Goal: Navigation & Orientation: Find specific page/section

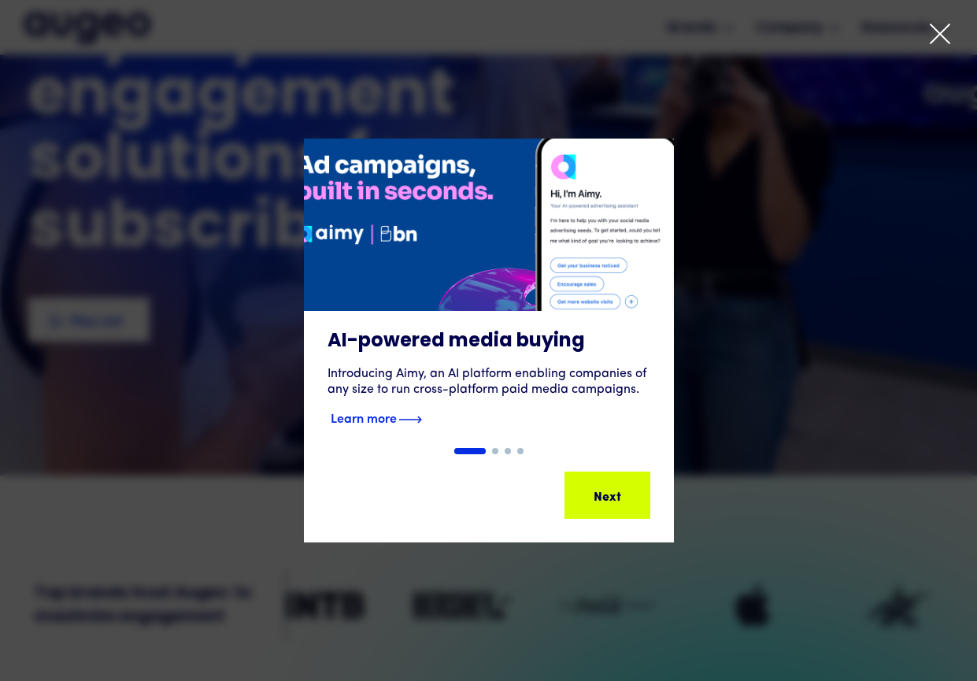
scroll to position [159, 0]
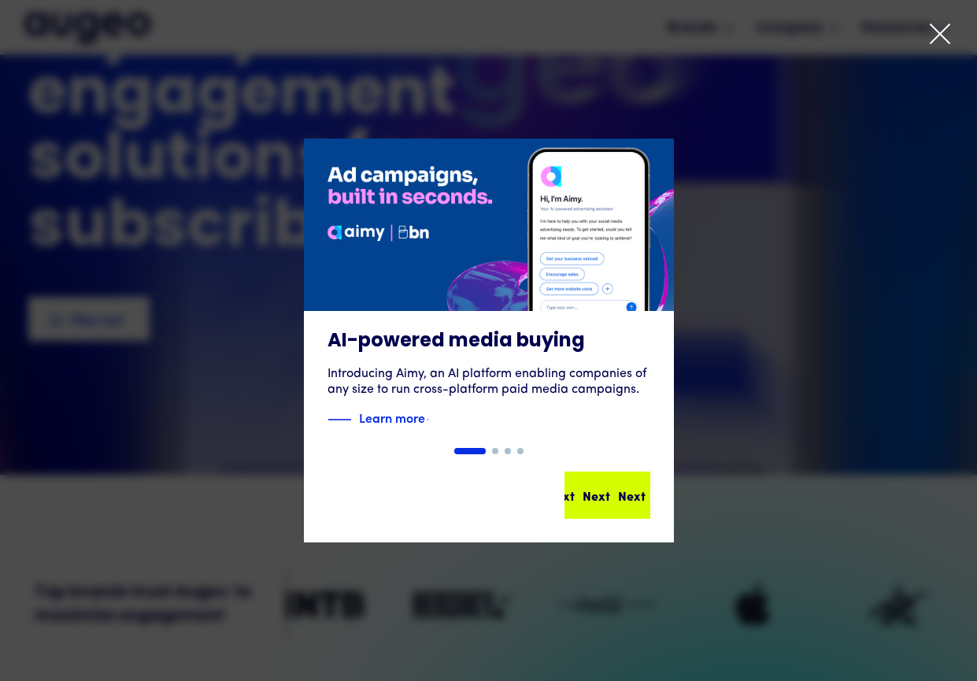
click at [622, 491] on div "Next" at bounding box center [608, 495] width 28 height 19
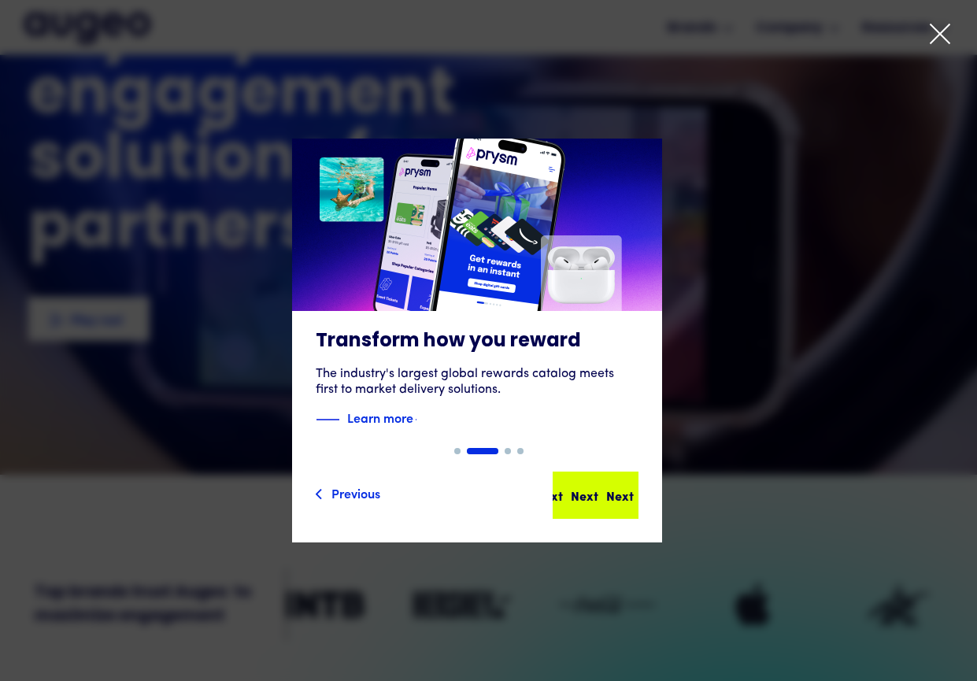
click at [609, 493] on div "Next Next Next Next" at bounding box center [593, 495] width 142 height 19
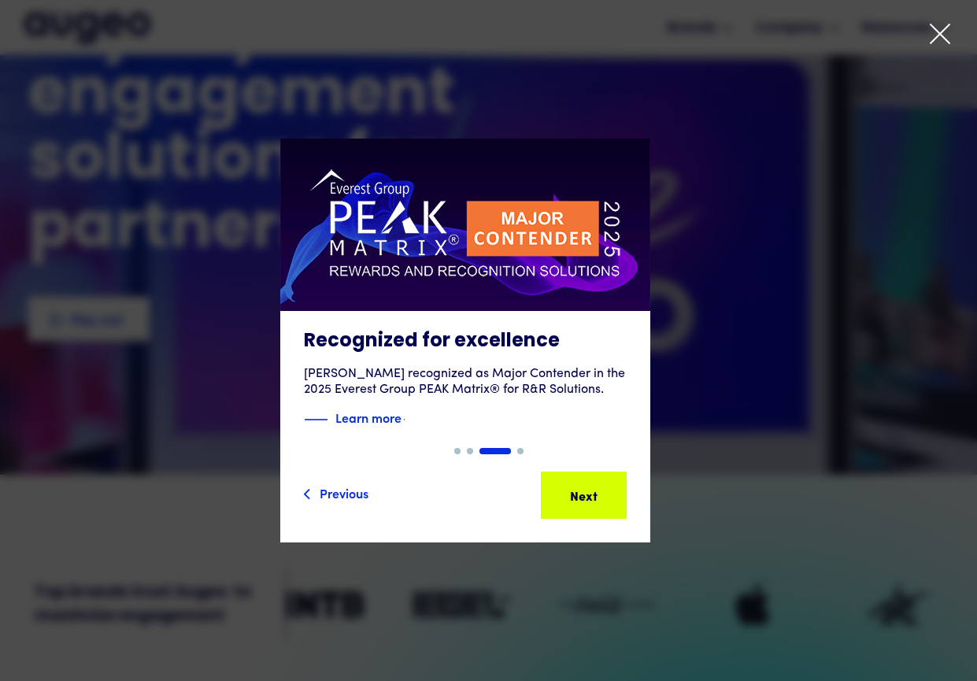
click at [587, 493] on div "Next" at bounding box center [573, 495] width 28 height 19
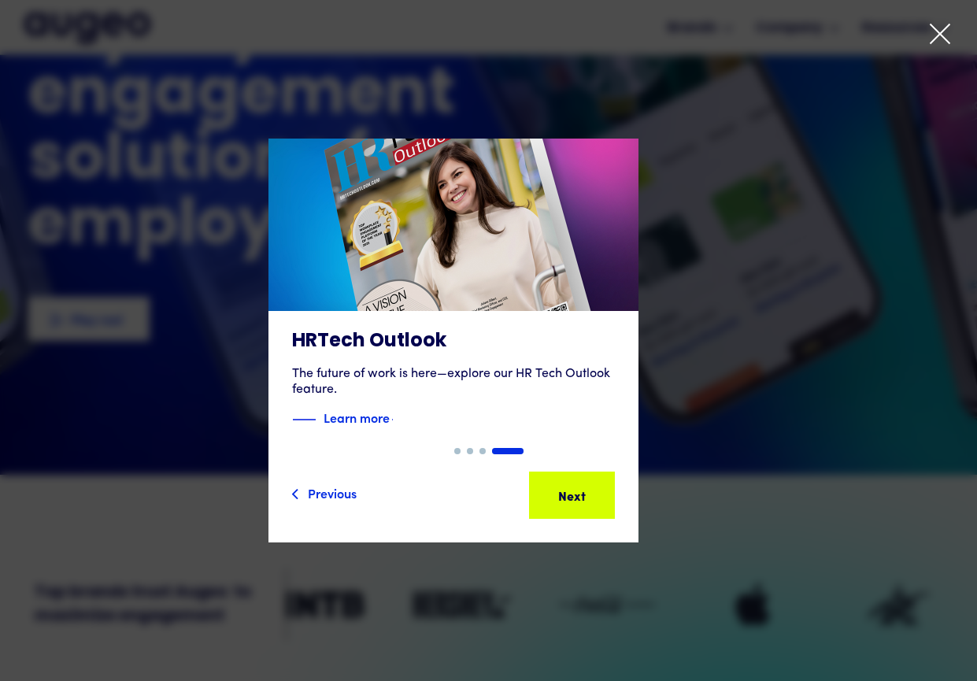
click at [596, 493] on div "Next" at bounding box center [583, 495] width 28 height 19
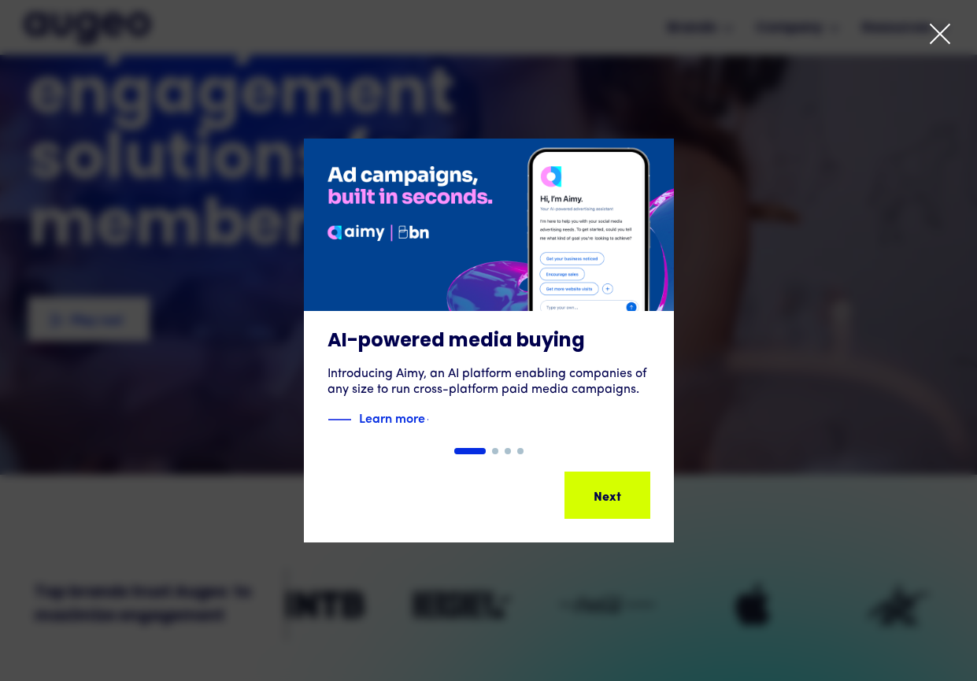
click at [609, 493] on div "Next Next Next Next" at bounding box center [579, 495] width 142 height 19
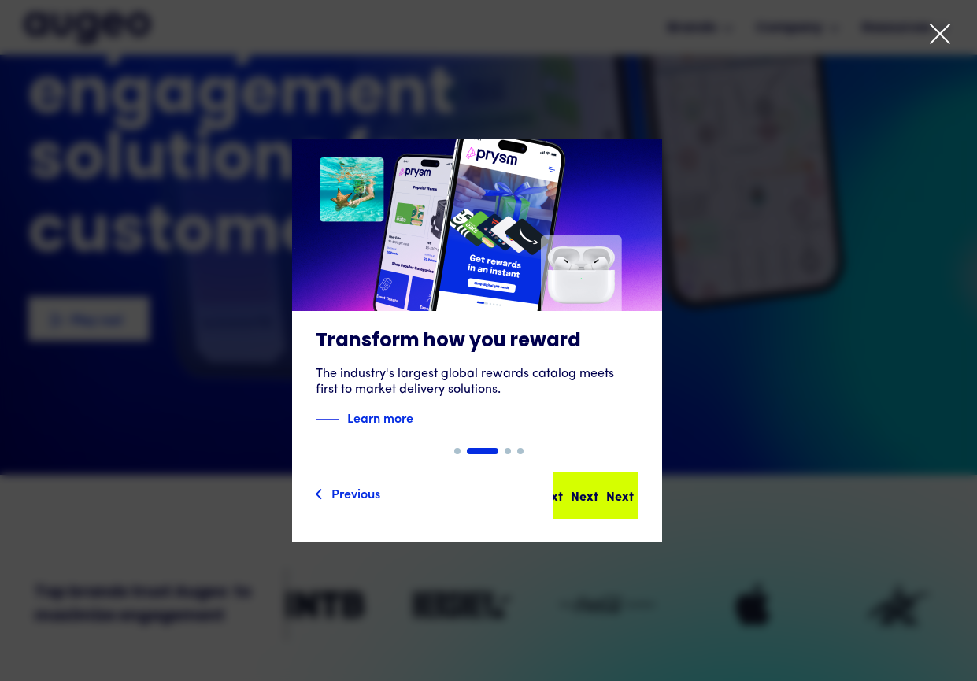
click at [609, 493] on div "Next Next Next Next" at bounding box center [576, 495] width 142 height 19
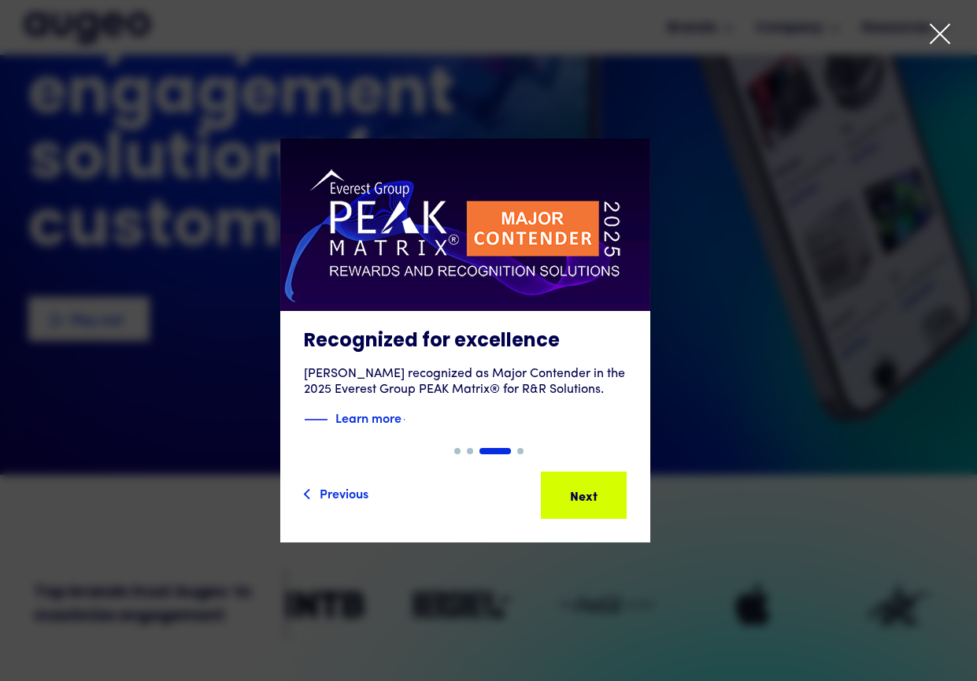
click at [609, 493] on div "Next" at bounding box center [601, 495] width 28 height 19
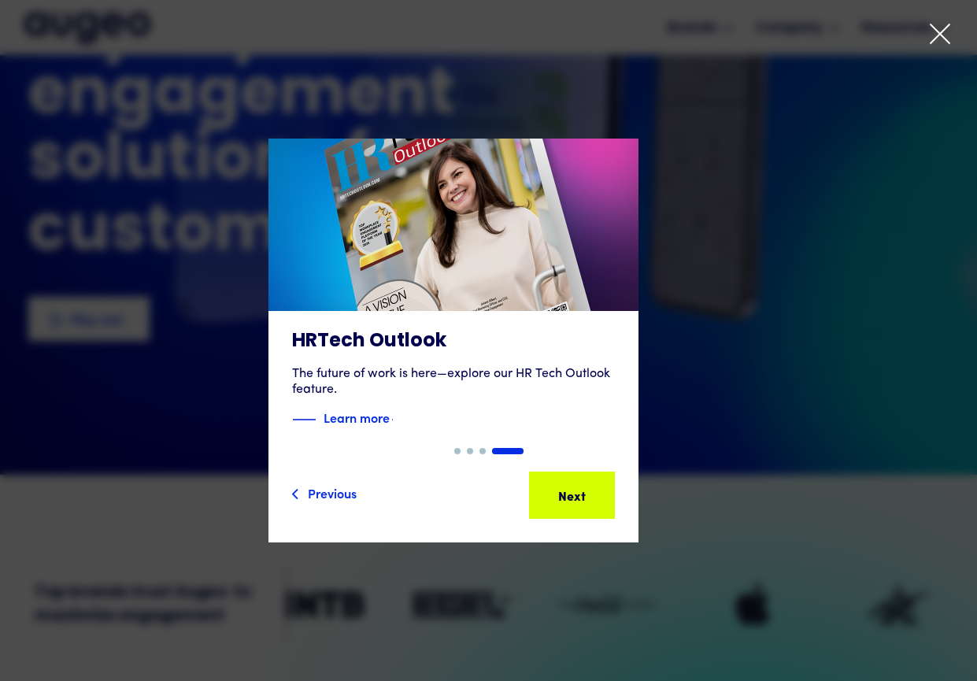
click at [601, 493] on div "Next" at bounding box center [587, 495] width 28 height 19
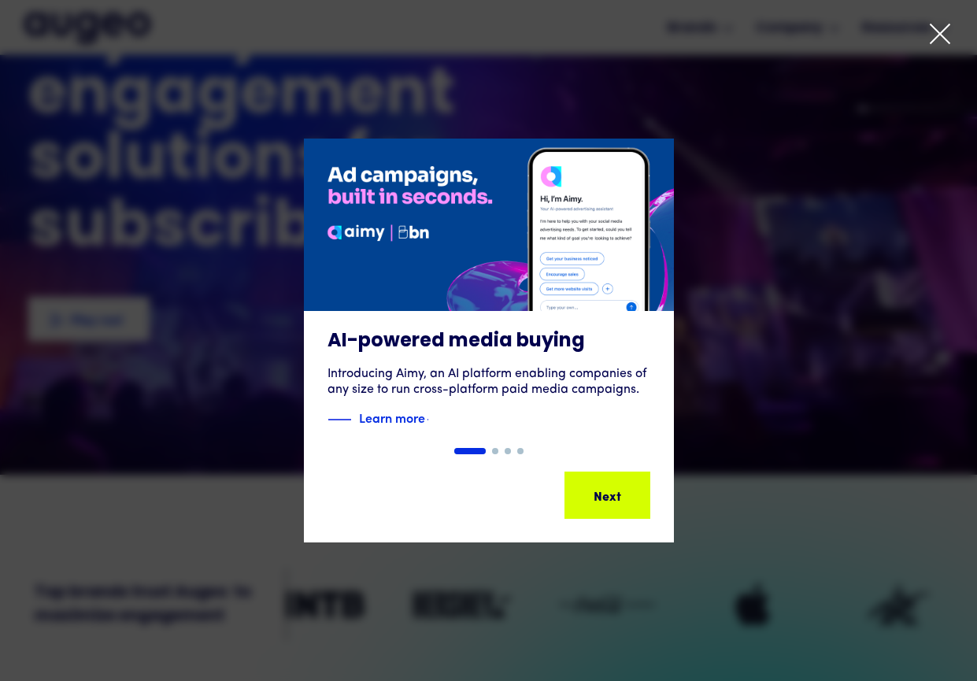
click at [939, 30] on icon at bounding box center [940, 34] width 24 height 24
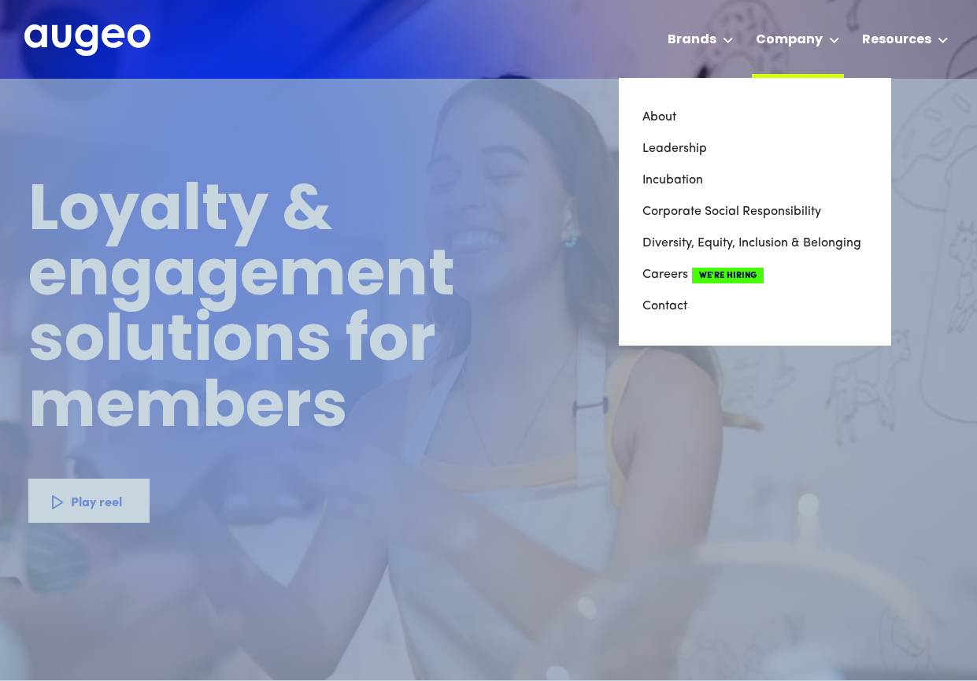
scroll to position [0, 0]
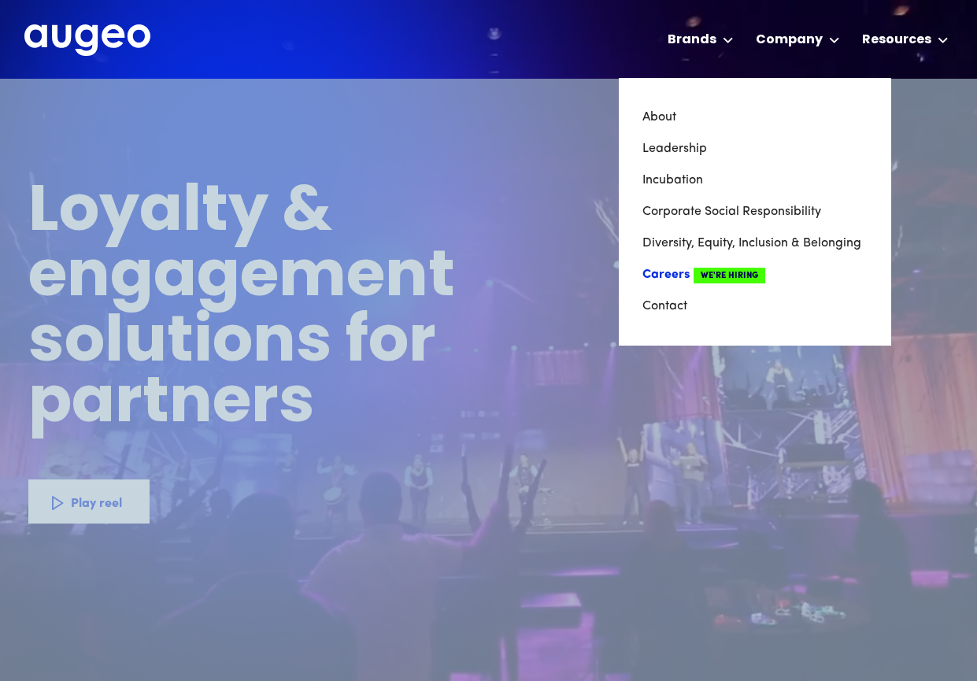
click at [678, 272] on link "Careers We're Hiring" at bounding box center [755, 274] width 225 height 31
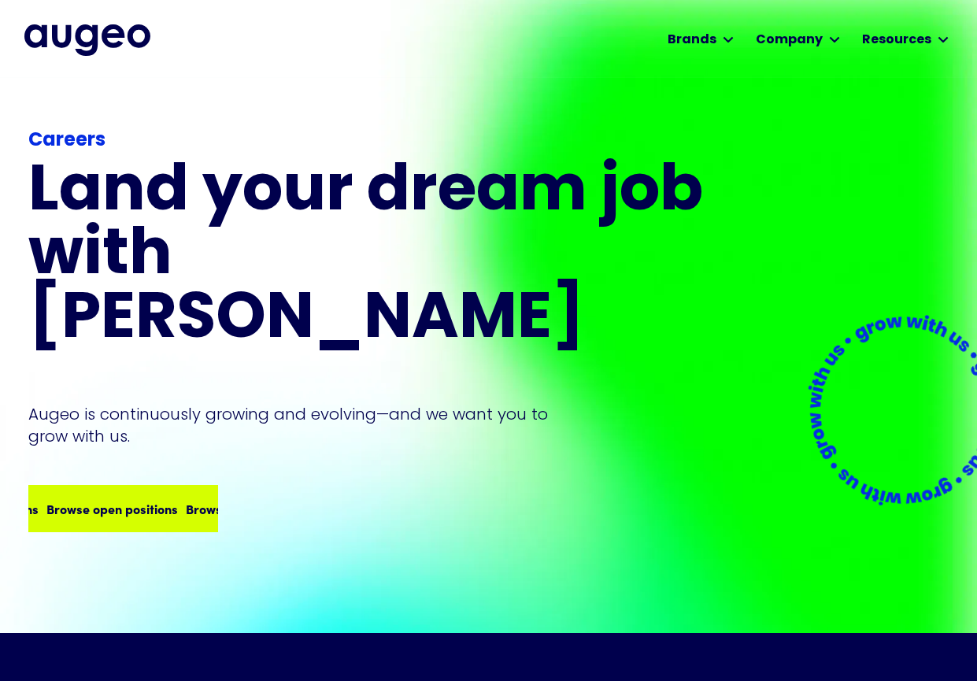
scroll to position [1, 0]
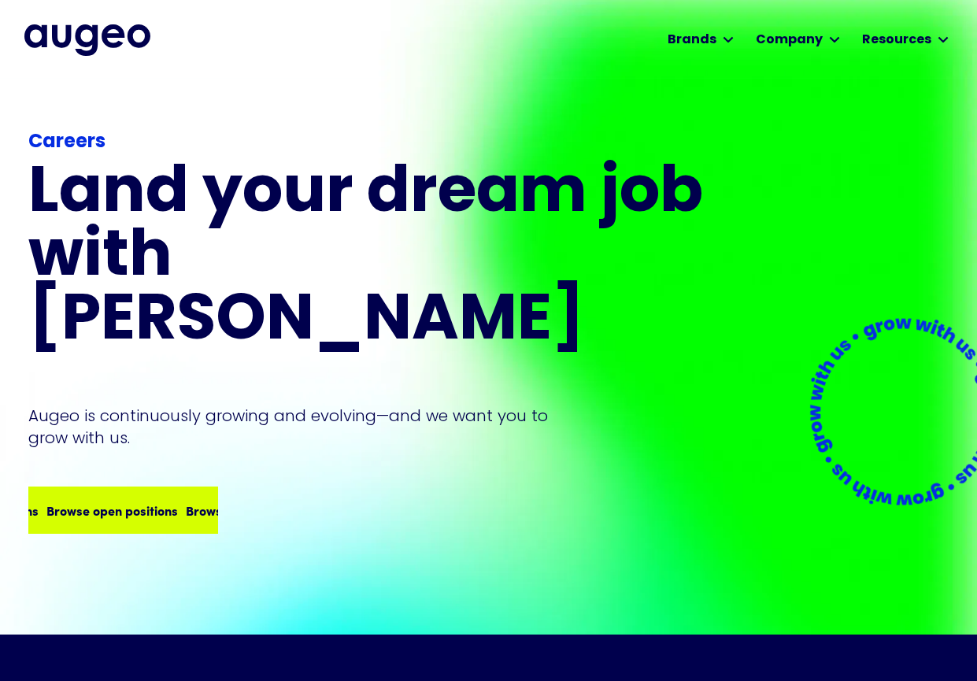
click at [135, 501] on div "Browse open positions" at bounding box center [95, 510] width 131 height 19
